Goal: Find specific page/section: Find specific page/section

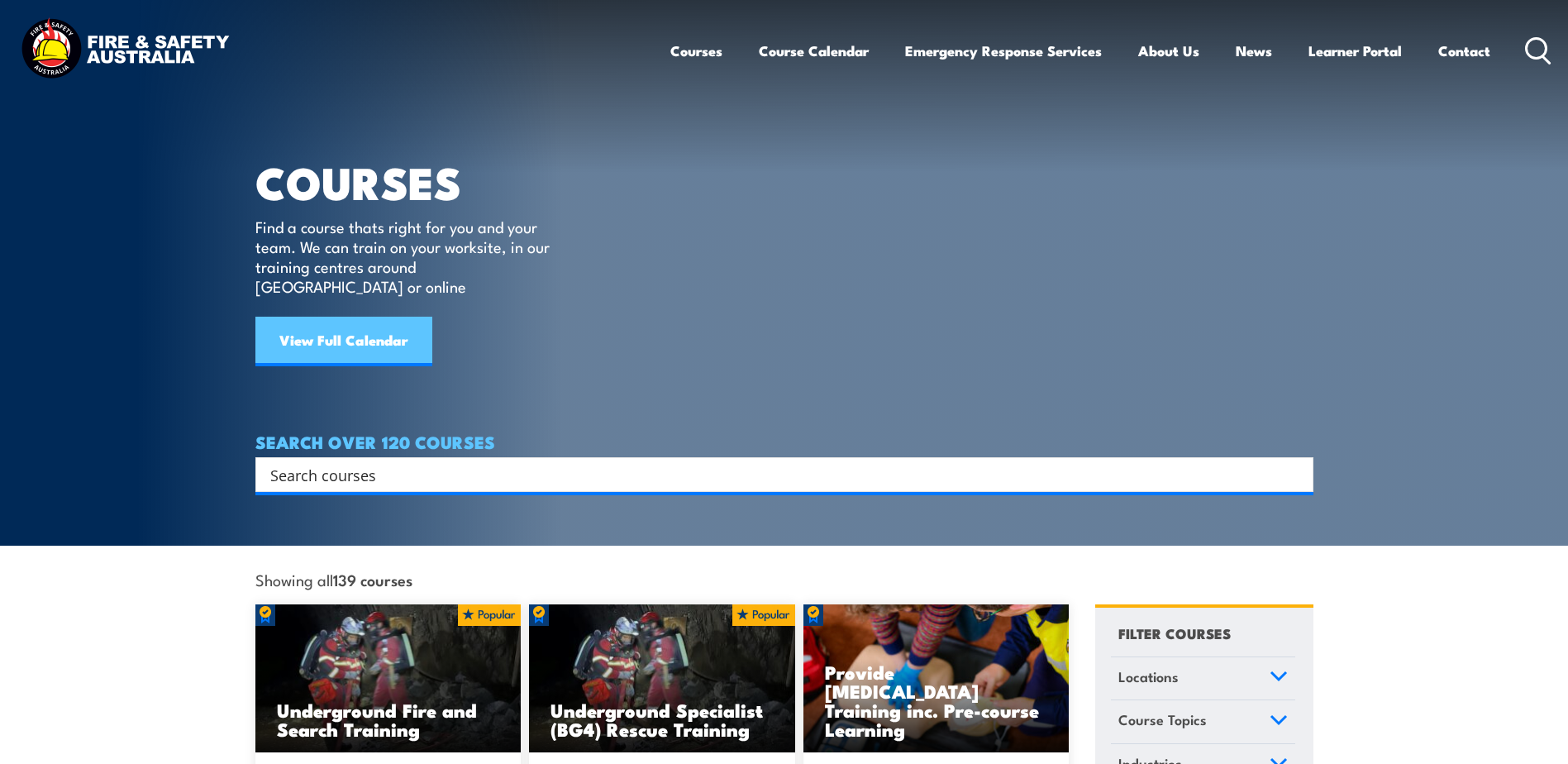
drag, startPoint x: 0, startPoint y: 0, endPoint x: 376, endPoint y: 328, distance: 499.0
click at [376, 328] on link "View Full Calendar" at bounding box center [344, 341] width 177 height 49
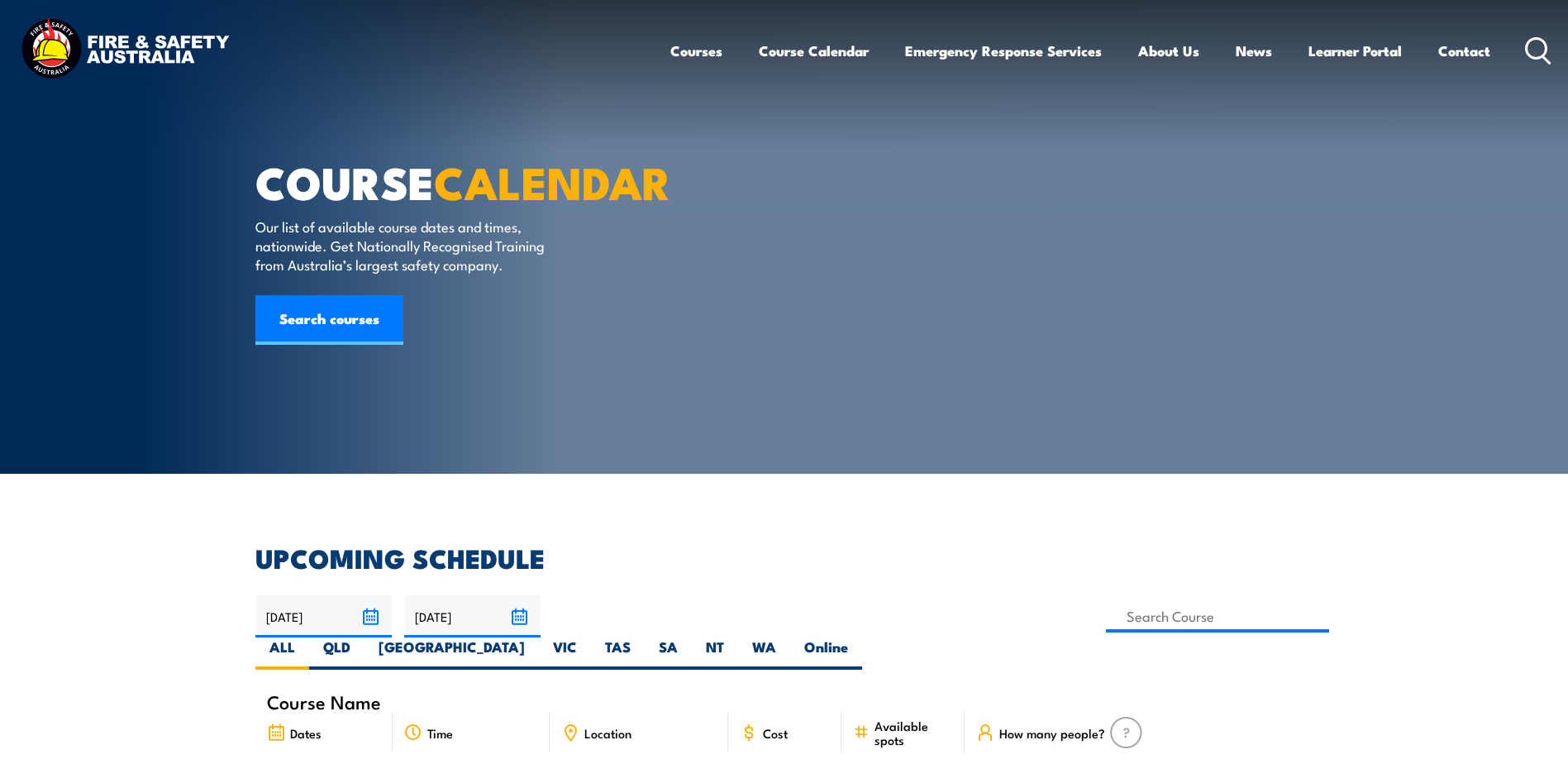
click at [787, 467] on article "COURSE CALENDAR Our list of available course dates and times, nationwide. Get N…" at bounding box center [784, 237] width 1058 height 473
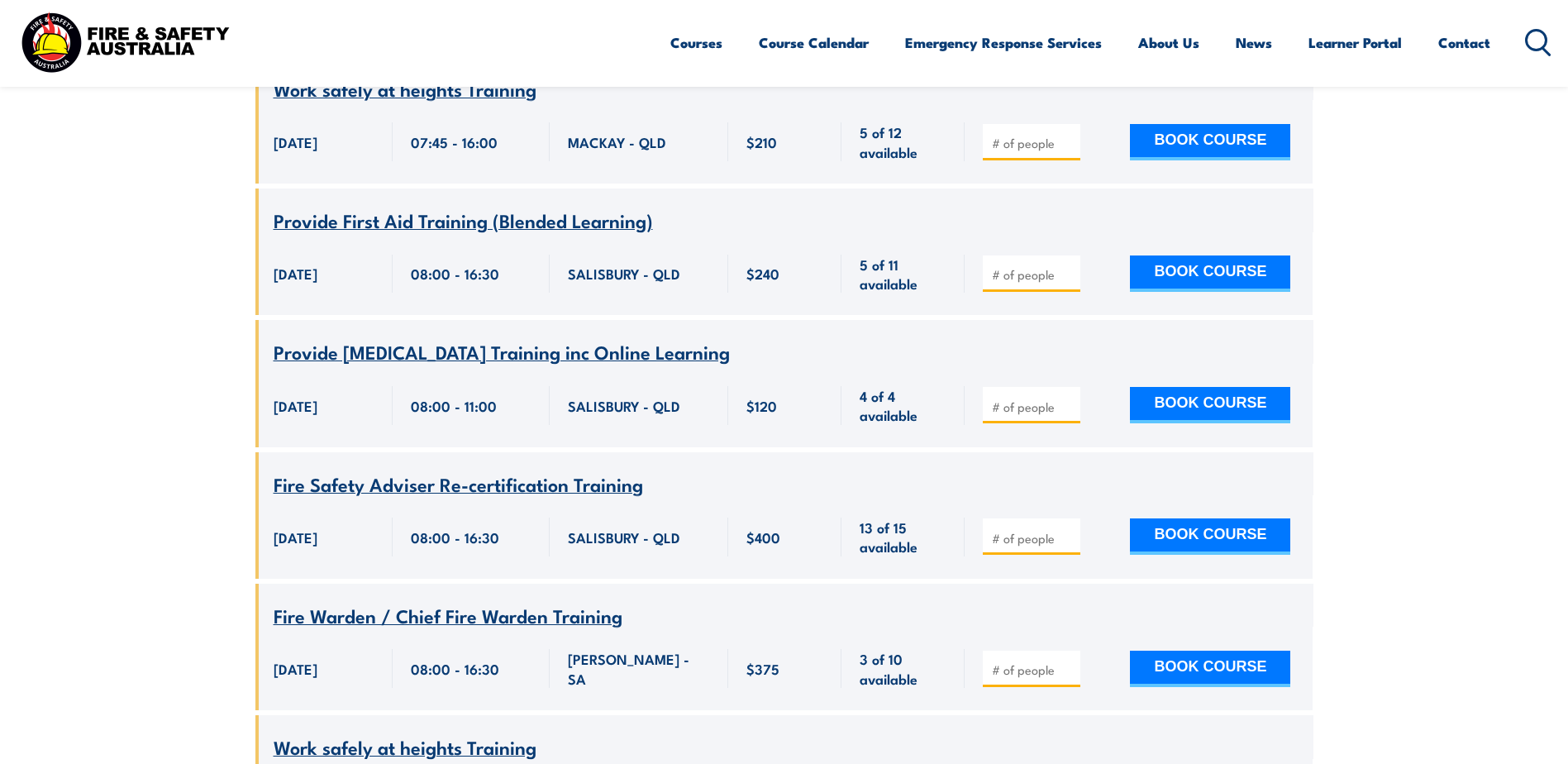
scroll to position [827, 0]
